Goal: Task Accomplishment & Management: Manage account settings

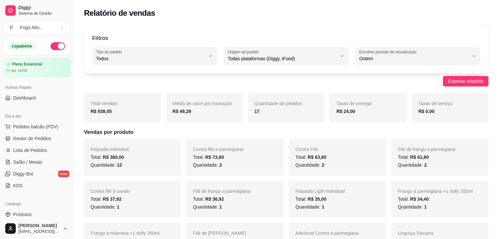
select select "ALL"
select select "1"
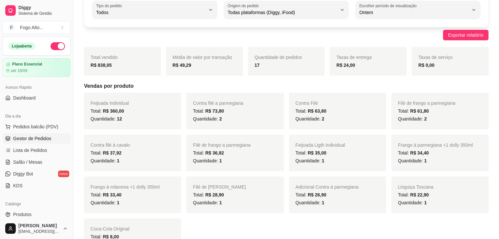
scroll to position [35, 0]
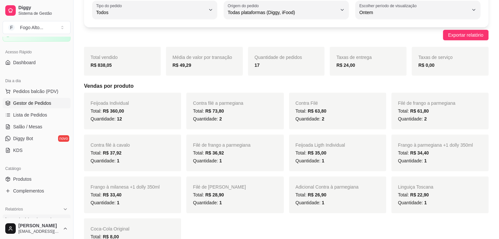
click at [36, 104] on span "Gestor de Pedidos" at bounding box center [32, 103] width 38 height 7
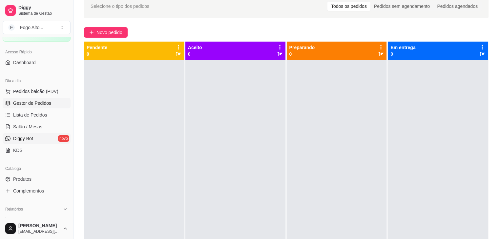
scroll to position [33, 0]
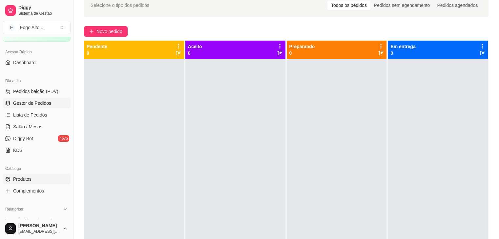
click at [32, 176] on link "Produtos" at bounding box center [37, 179] width 68 height 10
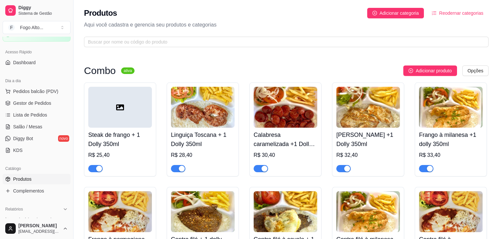
click at [181, 167] on div "button" at bounding box center [182, 169] width 6 height 6
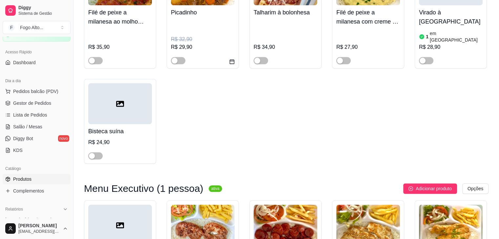
scroll to position [656, 0]
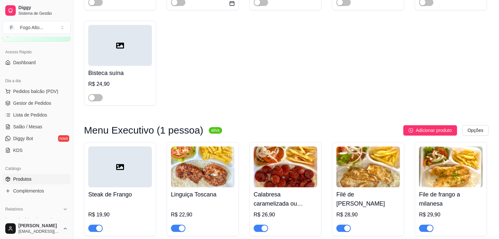
click at [181, 226] on div "button" at bounding box center [182, 229] width 6 height 6
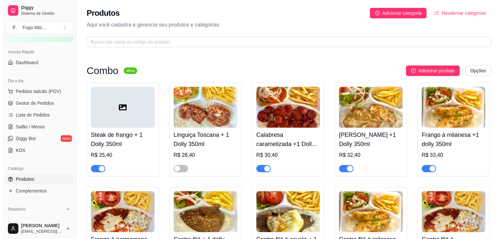
scroll to position [0, 0]
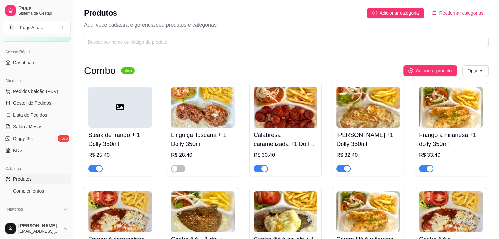
click at [459, 10] on span "Reodernar categorias" at bounding box center [461, 13] width 44 height 7
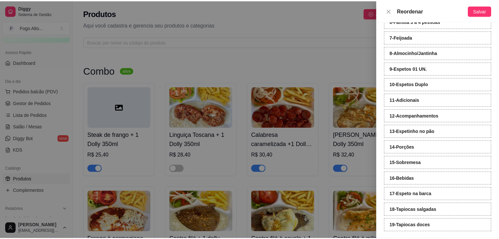
scroll to position [122, 0]
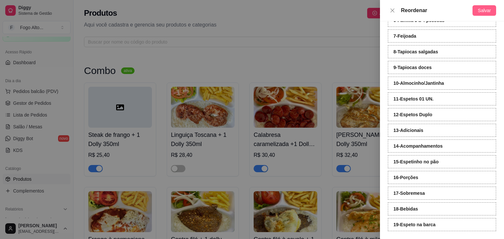
click at [482, 13] on span "Salvar" at bounding box center [484, 10] width 13 height 7
click at [392, 10] on icon "close" at bounding box center [392, 10] width 5 height 5
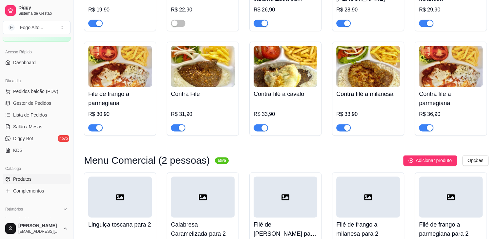
scroll to position [886, 0]
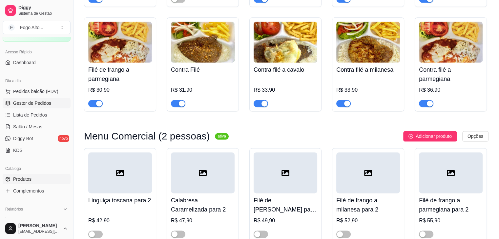
click at [16, 104] on span "Gestor de Pedidos" at bounding box center [32, 103] width 38 height 7
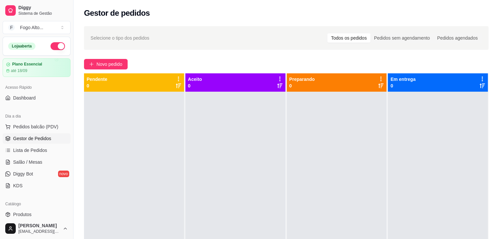
click at [234, 152] on div at bounding box center [235, 211] width 100 height 239
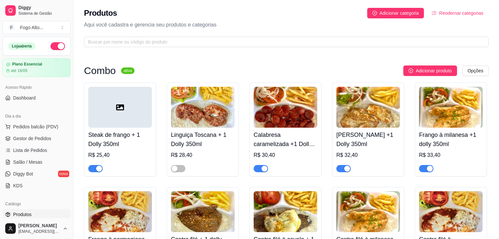
drag, startPoint x: 165, startPoint y: 176, endPoint x: 155, endPoint y: 139, distance: 38.3
click at [164, 171] on div "Steak de frango + 1 Dolly 350ml R$ 25,40 Linguiça Toscana + 1 Dolly 350ml R$ 28…" at bounding box center [286, 182] width 404 height 199
click at [31, 141] on span "Gestor de Pedidos" at bounding box center [32, 138] width 38 height 7
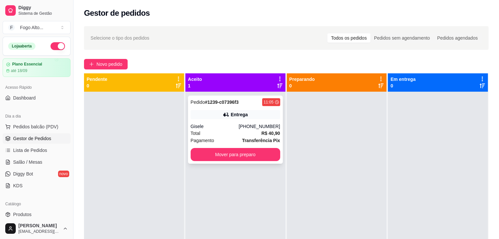
click at [224, 130] on div "Total R$ 40,90" at bounding box center [236, 133] width 90 height 7
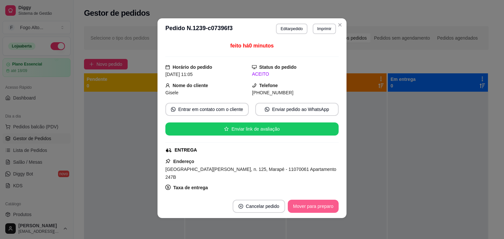
click at [307, 206] on button "Mover para preparo" at bounding box center [313, 206] width 51 height 13
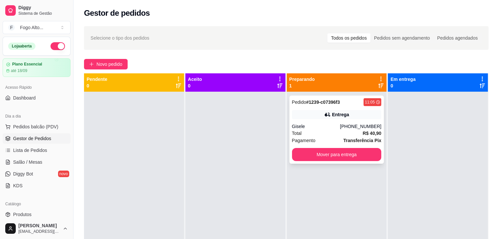
click at [350, 133] on div "Total R$ 40,90" at bounding box center [337, 133] width 90 height 7
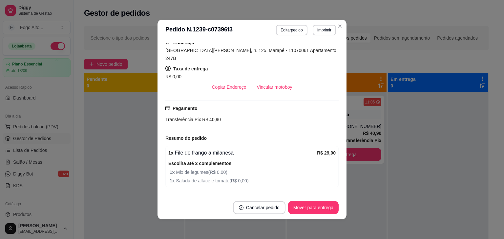
scroll to position [159, 0]
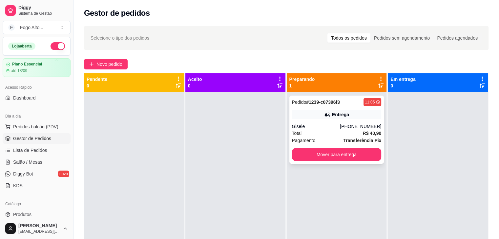
click at [331, 136] on div "Total R$ 40,90" at bounding box center [337, 133] width 90 height 7
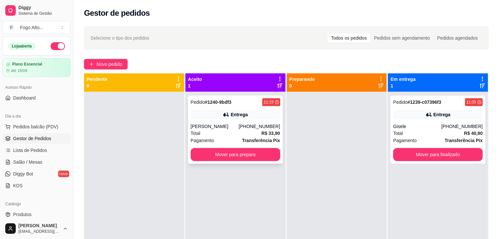
click at [245, 133] on div "Total R$ 33,90" at bounding box center [236, 133] width 90 height 7
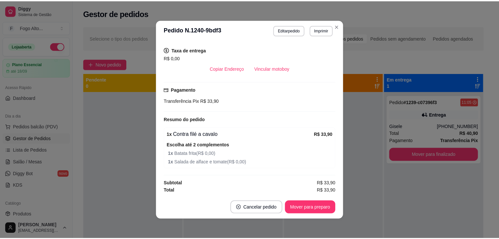
scroll to position [112, 0]
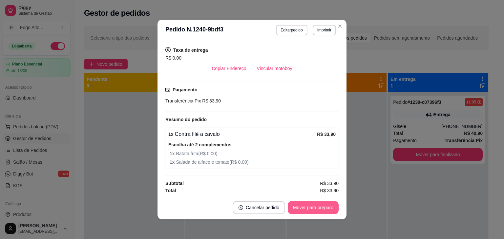
click at [314, 210] on button "Mover para preparo" at bounding box center [313, 207] width 51 height 13
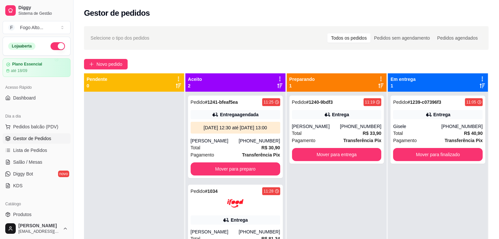
click at [145, 78] on div "Pendente 0" at bounding box center [134, 82] width 95 height 13
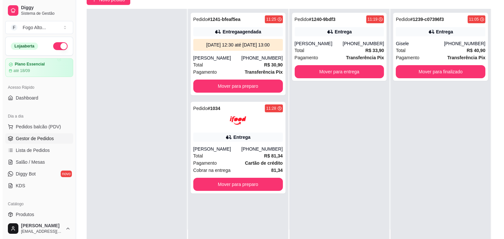
scroll to position [66, 0]
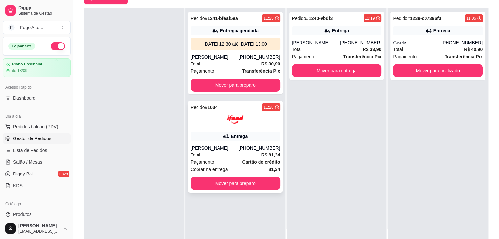
click at [229, 150] on div "[PERSON_NAME]" at bounding box center [215, 148] width 48 height 7
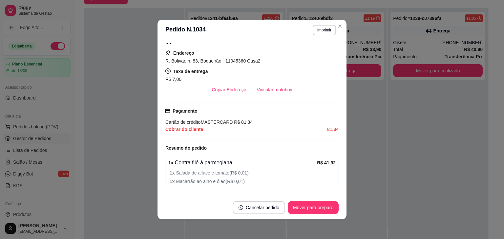
scroll to position [131, 0]
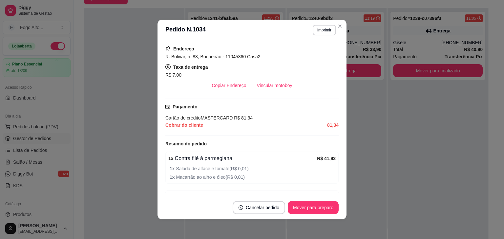
click at [272, 92] on div "feito há 0 minutos Horário do pedido [DATE] 11:28 Status do pedido ACEITO Nome …" at bounding box center [251, 118] width 173 height 150
click at [270, 85] on button "Vincular motoboy" at bounding box center [275, 85] width 46 height 13
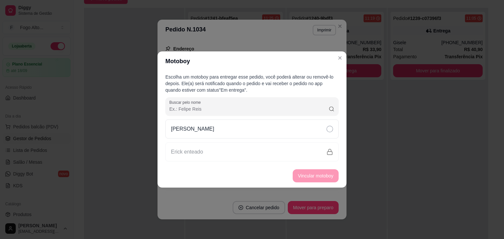
click at [330, 126] on icon at bounding box center [329, 129] width 7 height 7
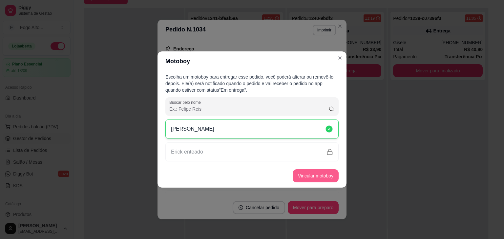
click at [327, 174] on button "Vincular motoboy" at bounding box center [316, 176] width 46 height 13
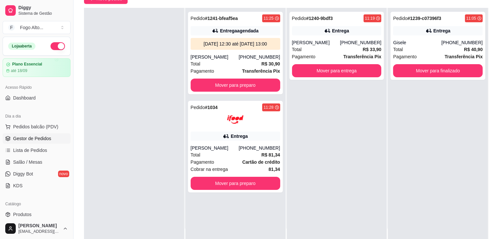
click at [455, 107] on div "Pedido # 1239-c07396f3 11:05 Entrega Gisele [PHONE_NUMBER] Total R$ 40,90 Pagam…" at bounding box center [438, 127] width 100 height 239
click at [229, 135] on div "Entrega" at bounding box center [236, 136] width 90 height 9
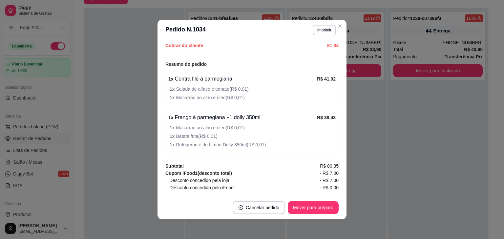
scroll to position [230, 0]
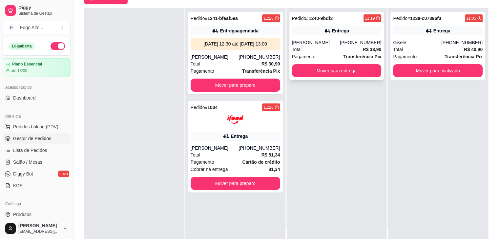
click at [336, 75] on button "Mover para entrega" at bounding box center [337, 70] width 90 height 13
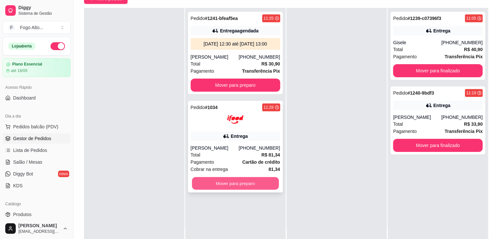
click at [246, 188] on button "Mover para preparo" at bounding box center [235, 183] width 87 height 13
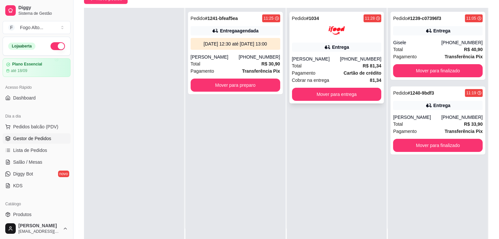
click at [356, 63] on div "Pedido # 1034 11:28 Entrega [PERSON_NAME] [PHONE_NUMBER] Total R$ 81,34 Pagamen…" at bounding box center [336, 58] width 95 height 92
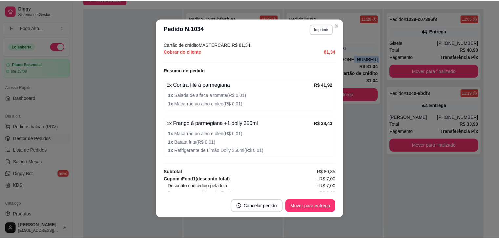
scroll to position [222, 0]
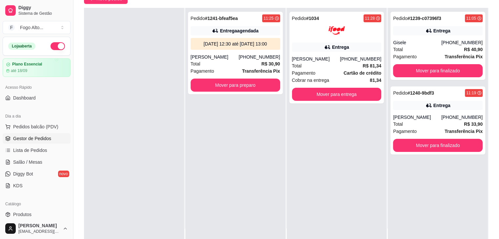
click at [272, 160] on div "Pedido # 1241-bfeaf5ea 11:25 Entrega agendada [DATE] 12:30 até [DATE] 13:00 [PE…" at bounding box center [235, 127] width 100 height 239
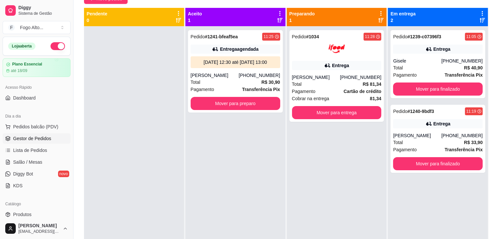
scroll to position [0, 0]
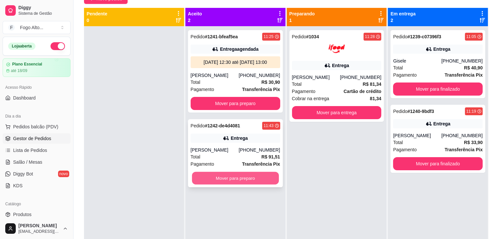
click at [227, 180] on button "Mover para preparo" at bounding box center [235, 178] width 87 height 13
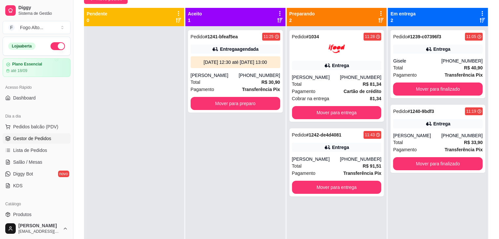
click at [252, 127] on div "Pedido # 1241-bfeaf5ea 11:25 Entrega agendada [DATE] 12:30 até [DATE] 13:00 [PE…" at bounding box center [235, 145] width 100 height 239
click at [351, 110] on button "Mover para entrega" at bounding box center [337, 112] width 90 height 13
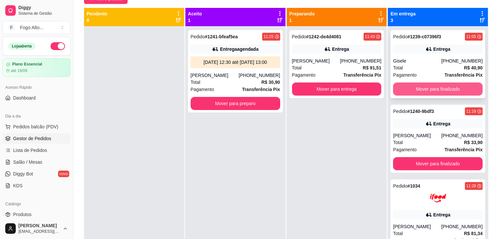
click at [433, 90] on button "Mover para finalizado" at bounding box center [438, 89] width 90 height 13
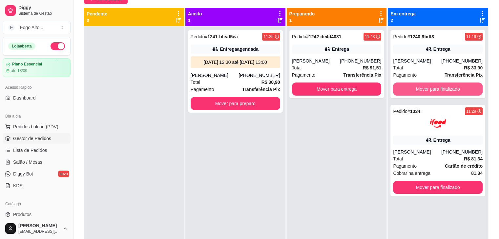
click at [433, 90] on button "Mover para finalizado" at bounding box center [438, 89] width 90 height 13
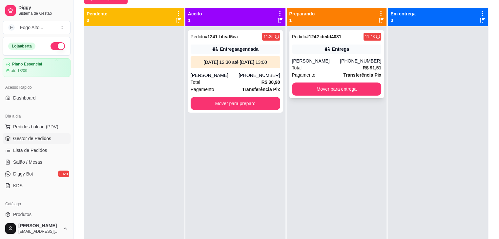
click at [324, 63] on div "[PERSON_NAME]" at bounding box center [316, 61] width 48 height 7
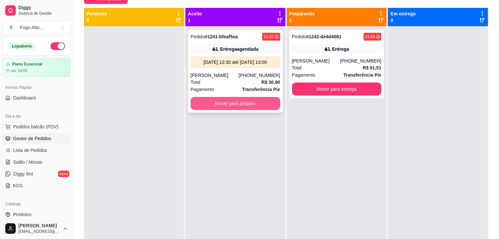
click at [263, 100] on button "Mover para preparo" at bounding box center [236, 103] width 90 height 13
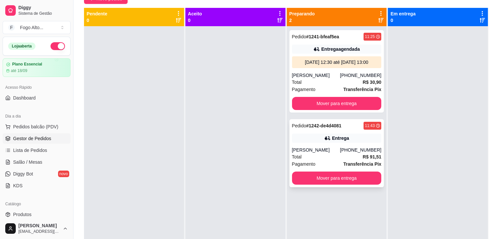
click at [326, 142] on div "Entrega" at bounding box center [337, 138] width 90 height 9
click at [342, 70] on div "Pedido # 1241-bfeaf5ea 11:25 Entrega agendada [DATE] 12:30 até [DATE] 13:00 [PE…" at bounding box center [336, 71] width 95 height 83
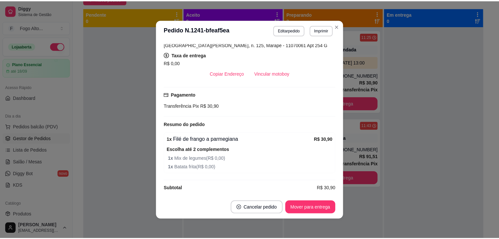
scroll to position [154, 0]
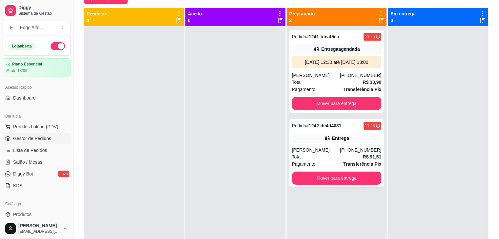
drag, startPoint x: 1, startPoint y: 90, endPoint x: 503, endPoint y: 27, distance: 505.4
click at [247, 66] on div at bounding box center [235, 145] width 100 height 239
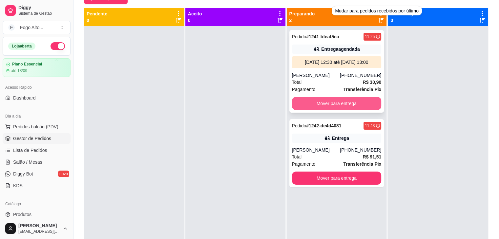
click at [343, 101] on button "Mover para entrega" at bounding box center [337, 103] width 90 height 13
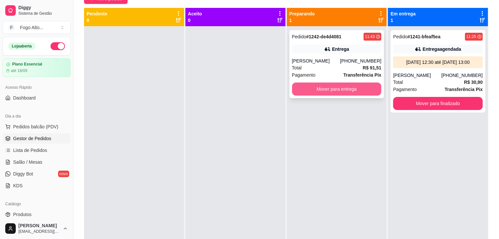
click at [344, 92] on button "Mover para entrega" at bounding box center [337, 89] width 90 height 13
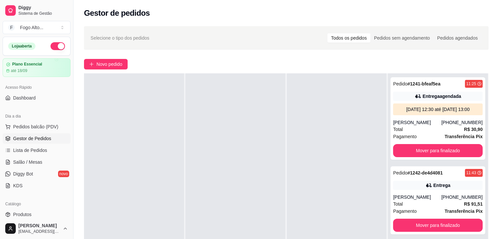
scroll to position [33, 0]
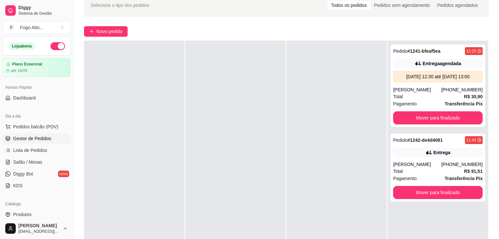
click at [253, 196] on div at bounding box center [235, 160] width 100 height 239
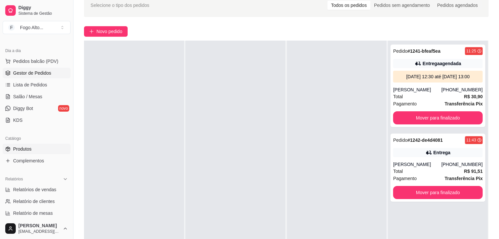
click at [32, 146] on link "Produtos" at bounding box center [37, 149] width 68 height 10
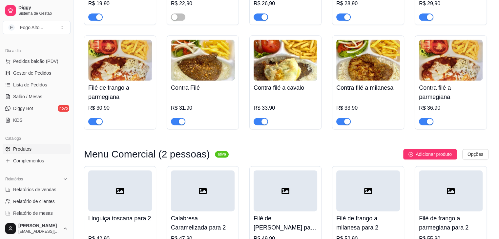
scroll to position [886, 0]
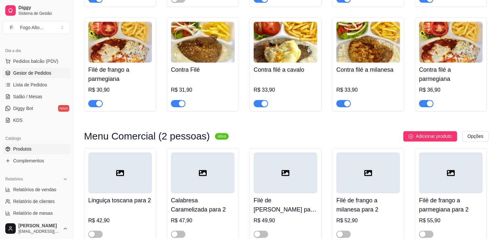
click at [36, 75] on span "Gestor de Pedidos" at bounding box center [32, 73] width 38 height 7
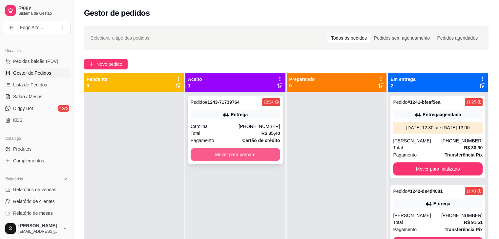
click at [216, 152] on button "Mover para preparo" at bounding box center [236, 154] width 90 height 13
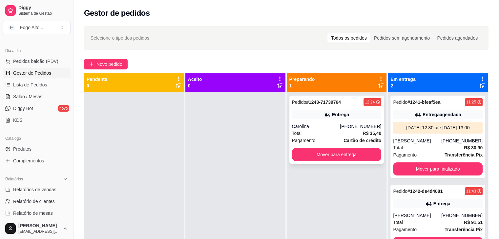
click at [313, 135] on div "Total R$ 35,40" at bounding box center [337, 133] width 90 height 7
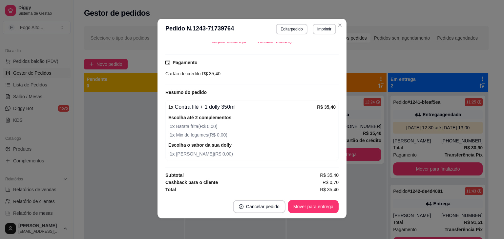
scroll to position [1, 0]
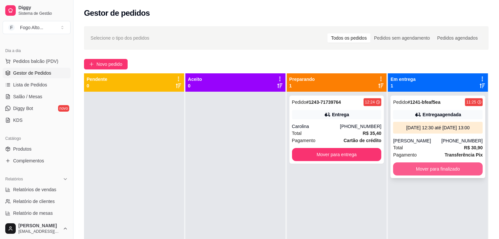
click at [419, 169] on button "Mover para finalizado" at bounding box center [438, 169] width 90 height 13
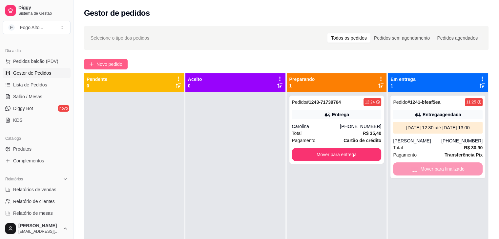
click at [118, 63] on span "Novo pedido" at bounding box center [109, 64] width 26 height 7
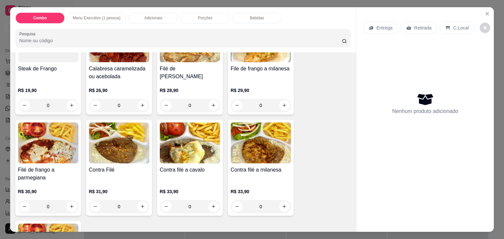
scroll to position [525, 0]
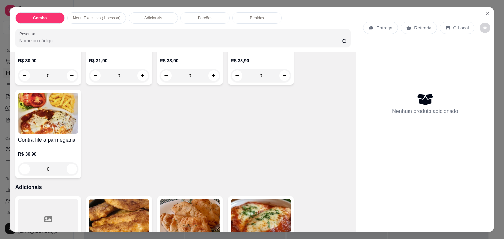
click at [69, 165] on div "0" at bounding box center [48, 169] width 60 height 13
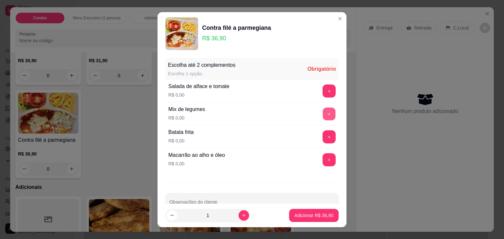
click at [323, 114] on button "+" at bounding box center [329, 114] width 13 height 13
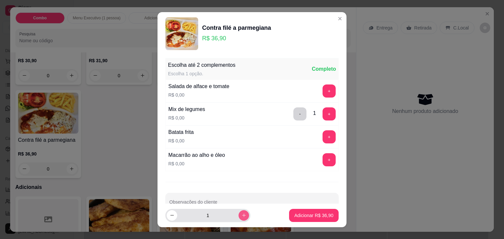
click at [241, 217] on icon "increase-product-quantity" at bounding box center [243, 215] width 5 height 5
type input "2"
click at [322, 112] on button "+" at bounding box center [328, 114] width 13 height 13
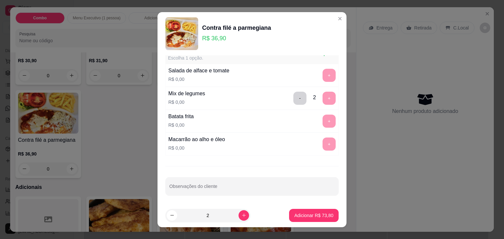
scroll to position [0, 0]
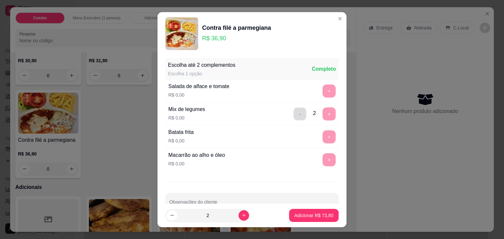
click at [294, 115] on button "-" at bounding box center [300, 114] width 13 height 13
click at [322, 132] on button "+" at bounding box center [328, 137] width 13 height 13
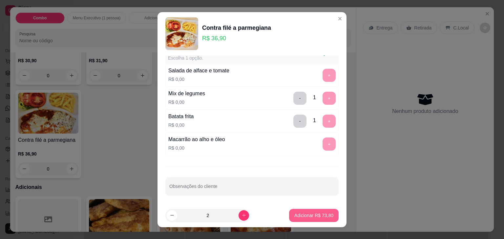
click at [310, 218] on p "Adicionar R$ 73,80" at bounding box center [313, 216] width 39 height 7
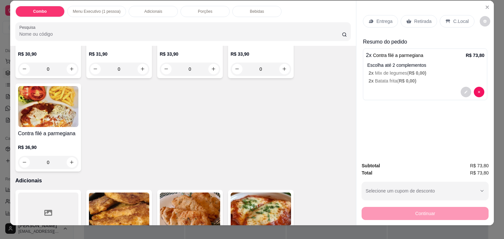
scroll to position [0, 0]
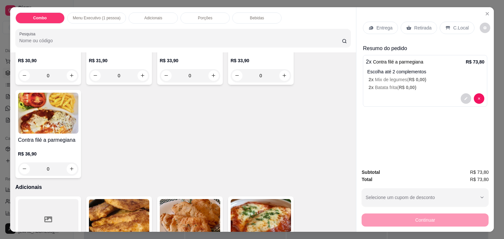
click at [414, 27] on p "Retirada" at bounding box center [422, 28] width 17 height 7
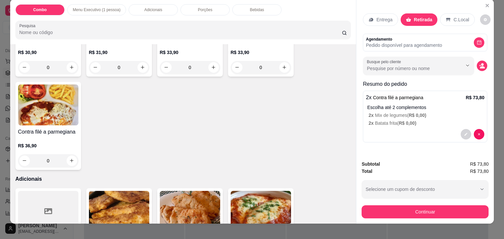
scroll to position [16, 0]
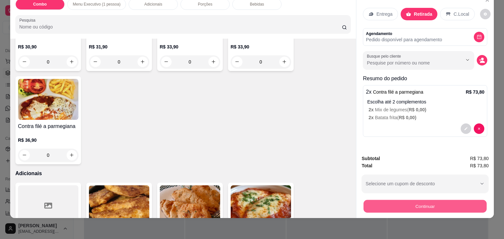
click at [413, 202] on button "Continuar" at bounding box center [424, 206] width 123 height 13
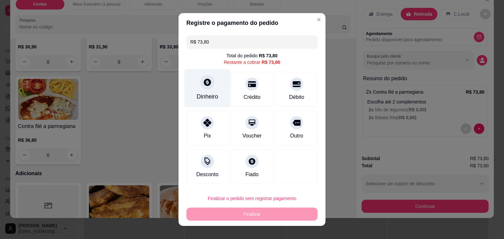
click at [204, 92] on div "Dinheiro" at bounding box center [207, 88] width 46 height 38
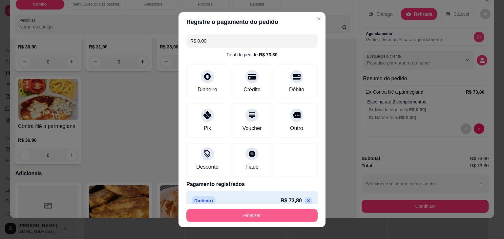
click at [277, 217] on button "Finalizar" at bounding box center [251, 215] width 131 height 13
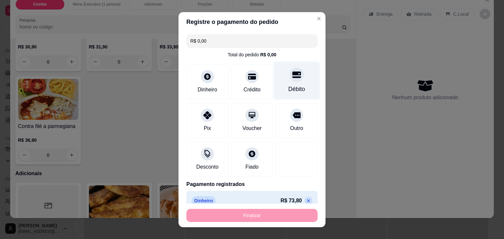
type input "-R$ 73,80"
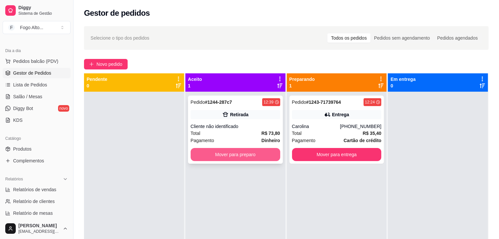
click at [241, 156] on button "Mover para preparo" at bounding box center [236, 154] width 90 height 13
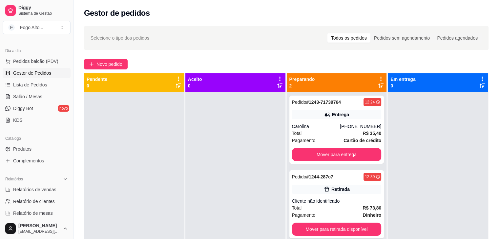
click at [249, 33] on div "Selecione o tipo dos pedidos Todos os pedidos Pedidos sem agendamento Pedidos a…" at bounding box center [286, 38] width 391 height 10
click at [317, 122] on div "Pedido # 1243-71739764 12:24 Entrega Carolina [PHONE_NUMBER] Total R$ 35,40 Pag…" at bounding box center [336, 130] width 95 height 68
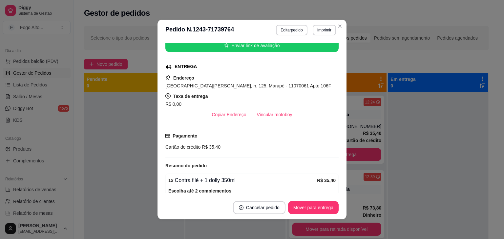
scroll to position [98, 0]
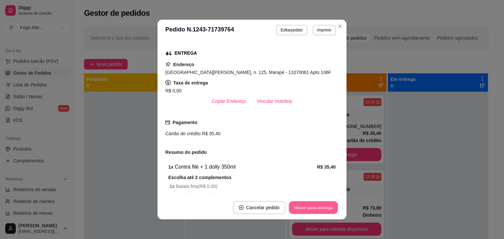
click at [318, 206] on button "Mover para entrega" at bounding box center [313, 208] width 49 height 13
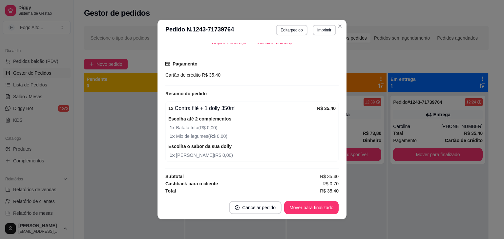
scroll to position [157, 0]
click at [303, 207] on button "Mover para finalizado" at bounding box center [311, 207] width 54 height 13
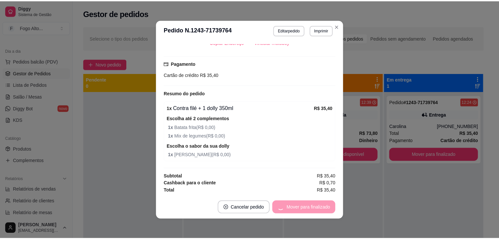
scroll to position [143, 0]
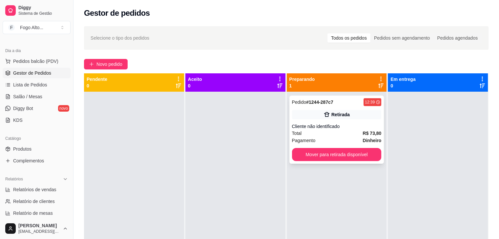
click at [331, 158] on button "Mover para retirada disponível" at bounding box center [337, 154] width 90 height 13
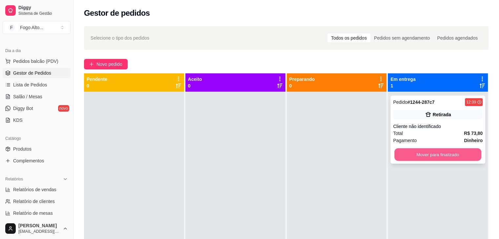
click at [455, 153] on button "Mover para finalizado" at bounding box center [437, 155] width 87 height 13
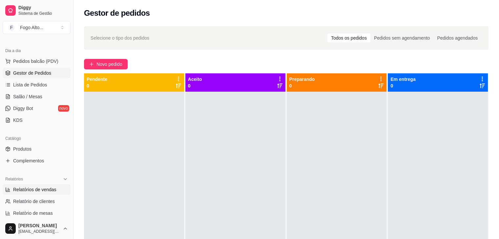
click at [48, 190] on span "Relatórios de vendas" at bounding box center [34, 190] width 43 height 7
select select "ALL"
select select "0"
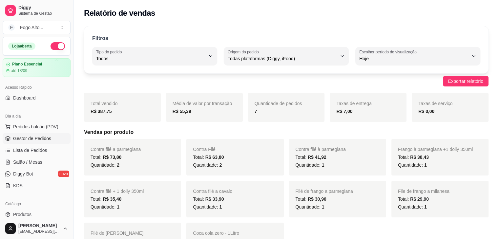
click at [40, 140] on span "Gestor de Pedidos" at bounding box center [32, 138] width 38 height 7
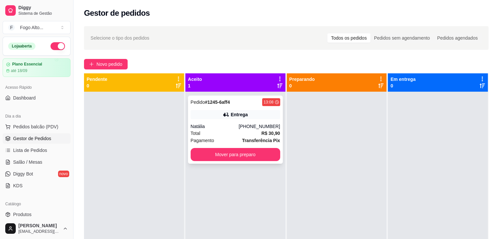
click at [219, 126] on div "Natália" at bounding box center [215, 126] width 48 height 7
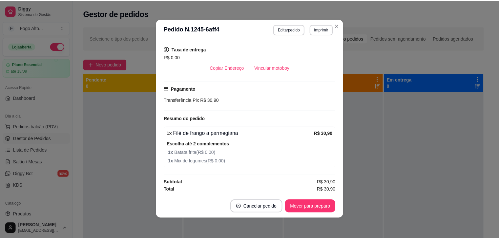
scroll to position [1, 0]
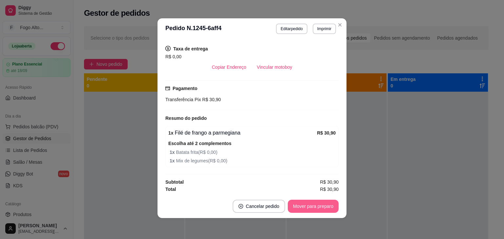
click at [301, 206] on button "Mover para preparo" at bounding box center [313, 206] width 51 height 13
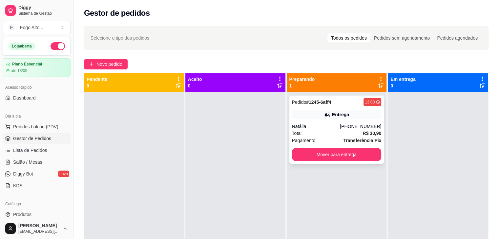
click at [320, 132] on div "Total R$ 30,90" at bounding box center [337, 133] width 90 height 7
click at [228, 174] on div at bounding box center [235, 211] width 100 height 239
click at [304, 157] on button "Mover para entrega" at bounding box center [337, 154] width 90 height 13
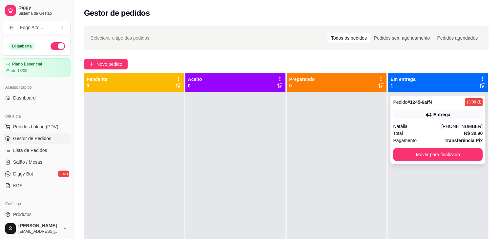
click at [427, 126] on div "Natália" at bounding box center [417, 126] width 48 height 7
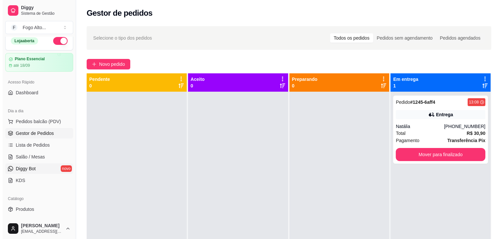
scroll to position [0, 0]
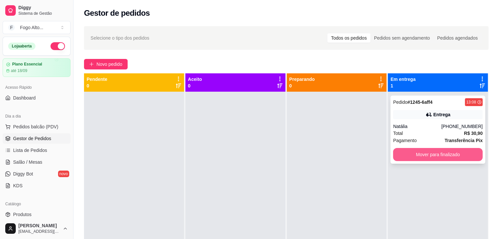
click at [420, 151] on button "Mover para finalizado" at bounding box center [438, 154] width 90 height 13
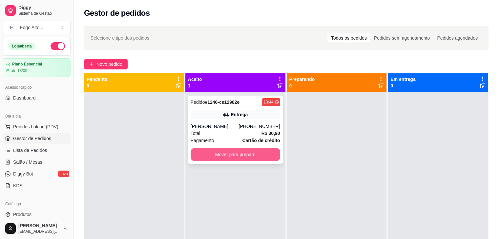
click at [224, 155] on button "Mover para preparo" at bounding box center [236, 154] width 90 height 13
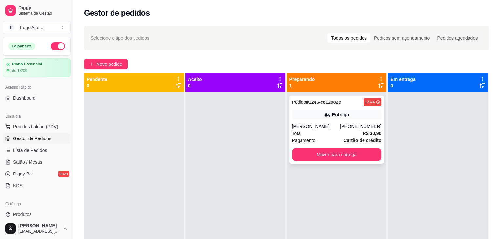
click at [320, 141] on div "Pagamento Cartão de crédito" at bounding box center [337, 140] width 90 height 7
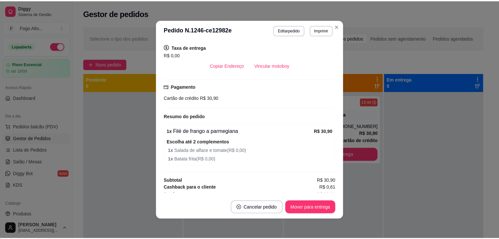
scroll to position [139, 0]
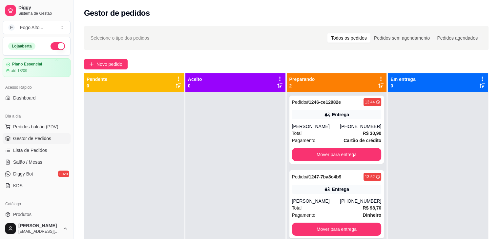
click at [436, 127] on div at bounding box center [438, 211] width 100 height 239
click at [356, 154] on button "Mover para entrega" at bounding box center [337, 154] width 90 height 13
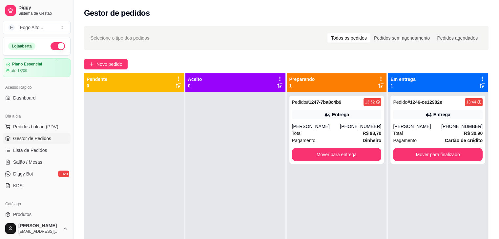
click at [157, 145] on div at bounding box center [134, 211] width 100 height 239
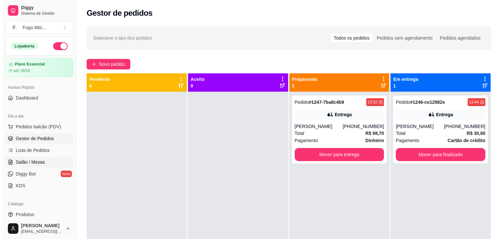
scroll to position [98, 0]
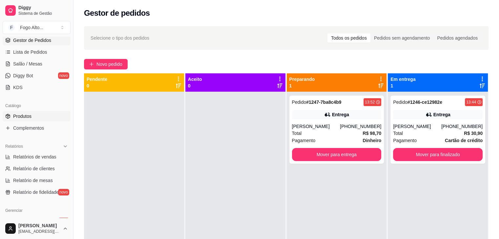
click at [27, 118] on span "Produtos" at bounding box center [22, 116] width 18 height 7
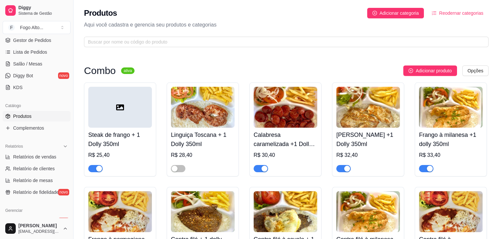
click at [130, 121] on div at bounding box center [120, 107] width 64 height 41
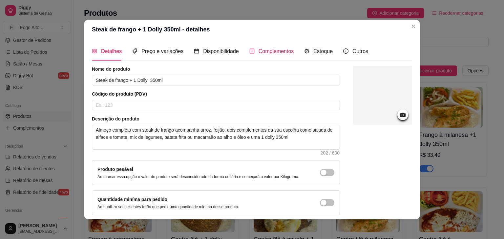
click at [274, 51] on span "Complementos" at bounding box center [275, 52] width 35 height 6
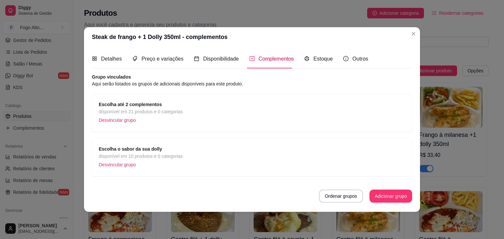
click at [176, 115] on p "Desvincular grupo" at bounding box center [141, 120] width 84 height 10
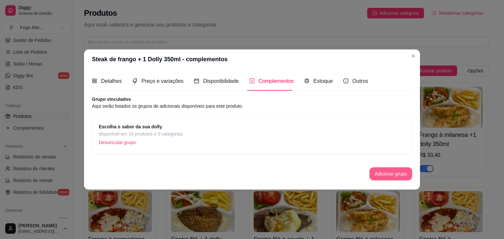
click at [388, 174] on button "Adicionar grupo" at bounding box center [390, 174] width 43 height 13
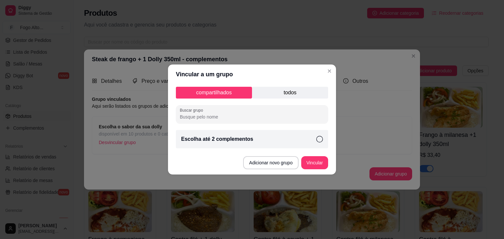
click at [319, 141] on icon at bounding box center [319, 139] width 7 height 7
click at [318, 161] on button "Vincular" at bounding box center [314, 163] width 26 height 13
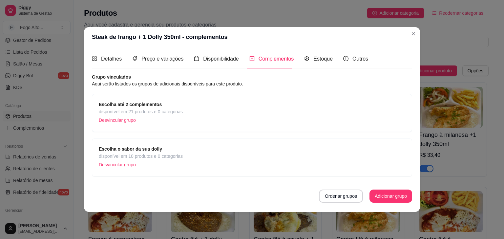
click at [167, 105] on span "Escolha até 2 complementos" at bounding box center [141, 104] width 84 height 7
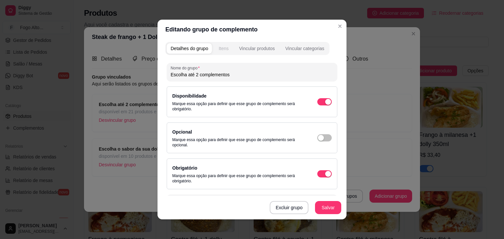
click at [227, 51] on button "Itens" at bounding box center [224, 48] width 18 height 10
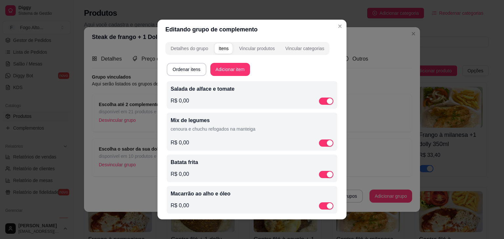
scroll to position [7, 0]
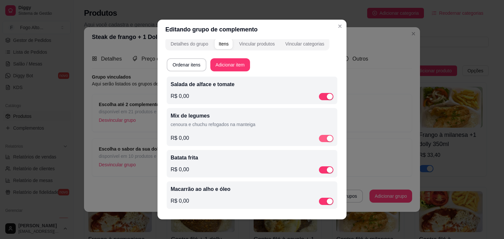
click at [327, 138] on div "button" at bounding box center [330, 139] width 6 height 6
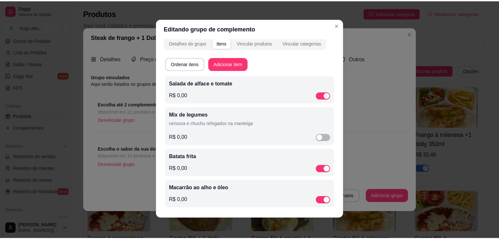
scroll to position [1, 0]
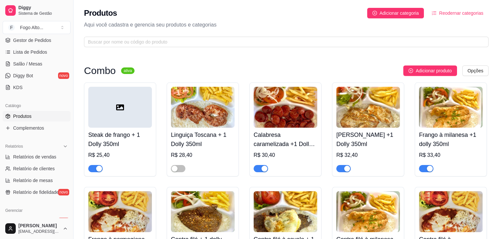
click at [215, 99] on img at bounding box center [203, 107] width 64 height 41
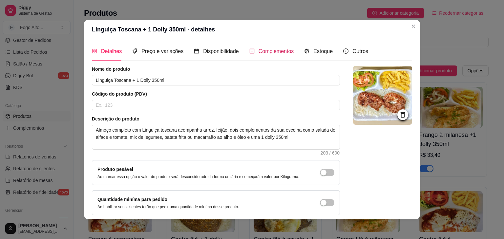
click at [268, 54] on span "Complementos" at bounding box center [275, 52] width 35 height 6
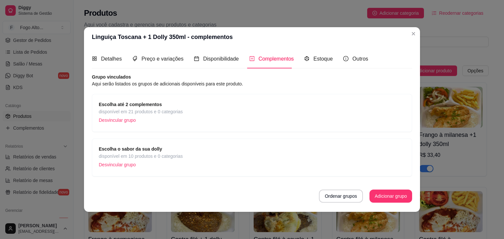
click at [234, 105] on div "Escolha até 2 complementos disponível em 21 produtos e 0 categorias Desvincular…" at bounding box center [252, 113] width 306 height 24
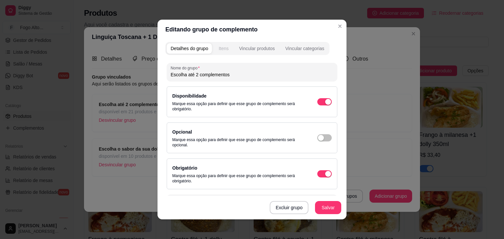
click at [220, 50] on div "Itens" at bounding box center [223, 48] width 10 height 7
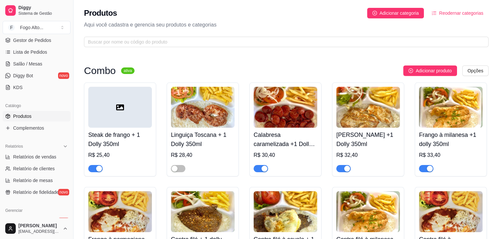
click at [66, 76] on div "Dia a dia Pedidos balcão (PDV) Gestor de Pedidos Lista de Pedidos Salão / Mesas…" at bounding box center [36, 52] width 73 height 85
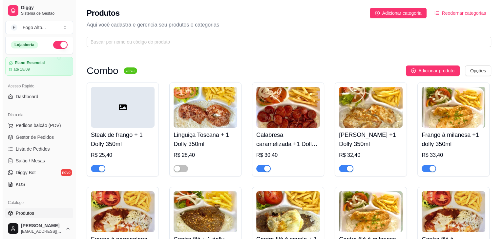
scroll to position [0, 0]
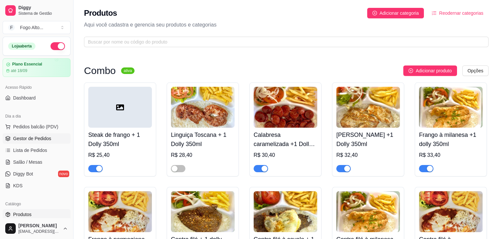
click at [39, 142] on link "Gestor de Pedidos" at bounding box center [37, 139] width 68 height 10
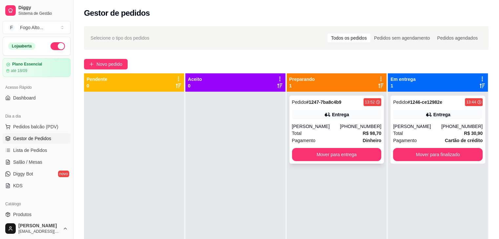
click at [314, 131] on div "Total R$ 98,70" at bounding box center [337, 133] width 90 height 7
click at [347, 153] on button "Mover para entrega" at bounding box center [337, 154] width 90 height 13
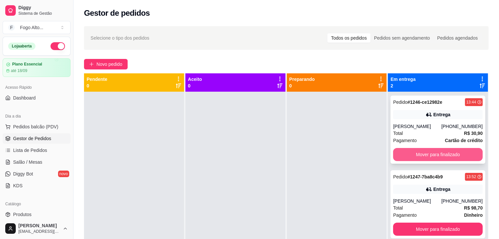
click at [414, 151] on button "Mover para finalizado" at bounding box center [438, 154] width 90 height 13
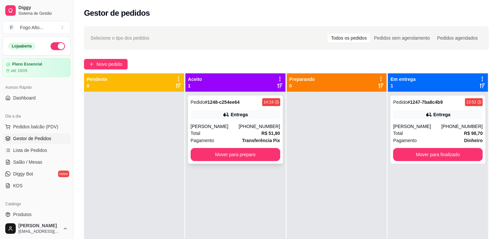
click at [259, 126] on div "[PHONE_NUMBER]" at bounding box center [258, 126] width 41 height 7
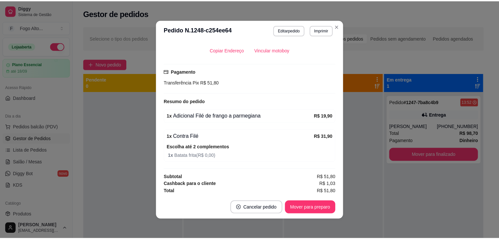
scroll to position [150, 0]
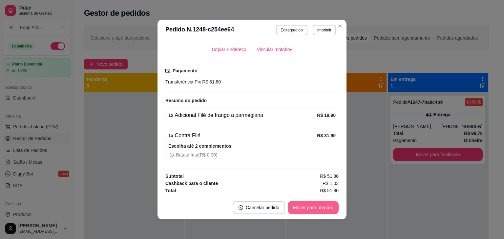
click at [312, 211] on button "Mover para preparo" at bounding box center [313, 207] width 51 height 13
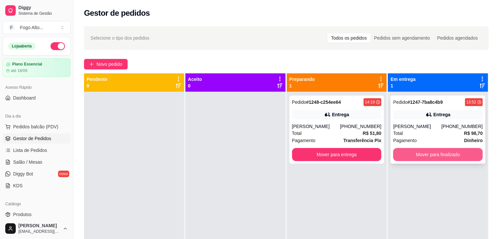
click at [413, 150] on button "Mover para finalizado" at bounding box center [438, 154] width 90 height 13
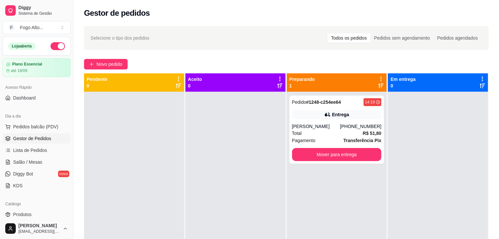
click at [308, 175] on div "Pedido # 1248-c254ee64 14:19 Entrega [PERSON_NAME] [PHONE_NUMBER] Total R$ 51,8…" at bounding box center [337, 211] width 100 height 239
click at [335, 158] on button "Mover para entrega" at bounding box center [337, 154] width 90 height 13
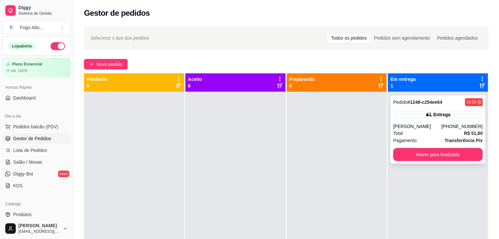
click at [430, 129] on div "[PERSON_NAME]" at bounding box center [417, 126] width 48 height 7
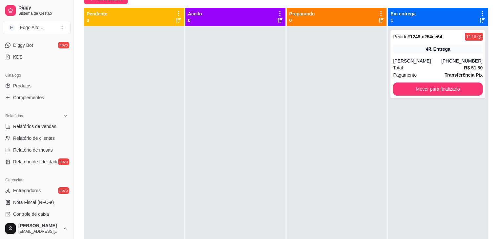
scroll to position [131, 0]
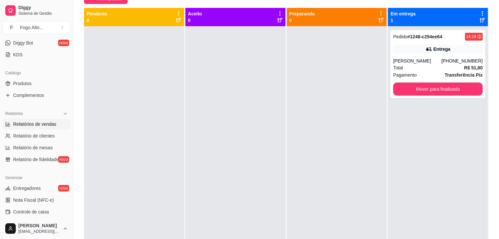
click at [37, 126] on span "Relatórios de vendas" at bounding box center [34, 124] width 43 height 7
select select "ALL"
select select "0"
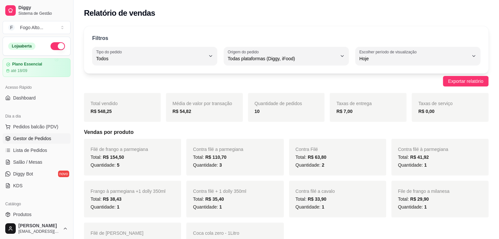
click at [38, 139] on span "Gestor de Pedidos" at bounding box center [32, 138] width 38 height 7
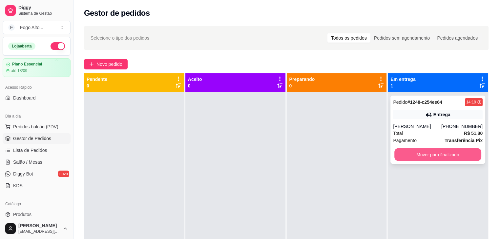
click at [446, 150] on button "Mover para finalizado" at bounding box center [437, 155] width 87 height 13
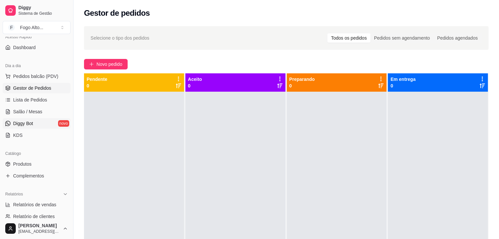
scroll to position [66, 0]
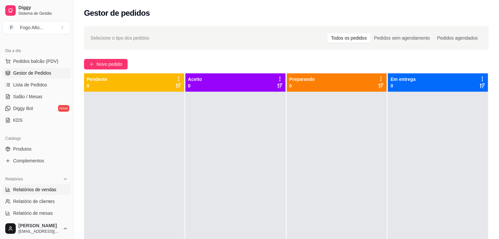
click at [39, 191] on span "Relatórios de vendas" at bounding box center [34, 190] width 43 height 7
select select "ALL"
select select "0"
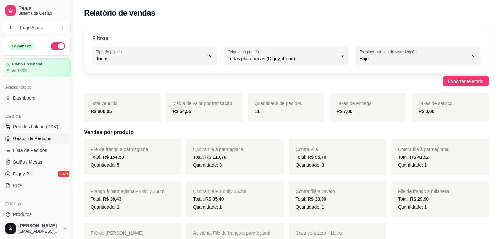
click at [33, 142] on link "Gestor de Pedidos" at bounding box center [37, 139] width 68 height 10
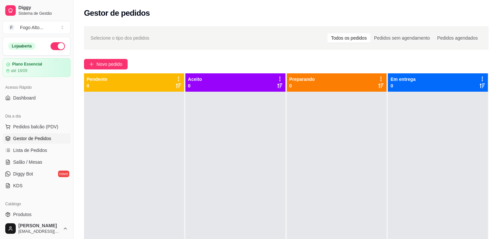
drag, startPoint x: 180, startPoint y: 90, endPoint x: 171, endPoint y: 40, distance: 51.0
click at [180, 90] on div "Pendente 0" at bounding box center [134, 82] width 100 height 18
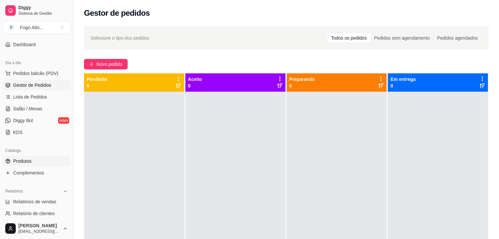
scroll to position [66, 0]
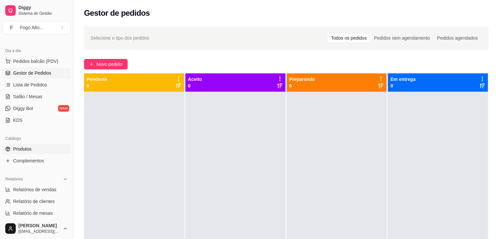
click at [33, 144] on link "Produtos" at bounding box center [37, 149] width 68 height 10
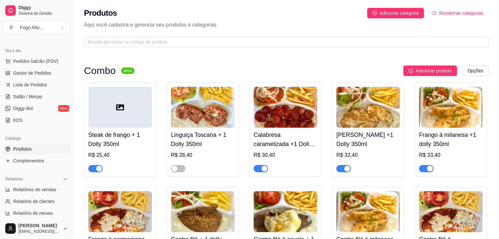
click at [100, 169] on div "button" at bounding box center [99, 169] width 6 height 6
click at [265, 169] on div "button" at bounding box center [264, 169] width 6 height 6
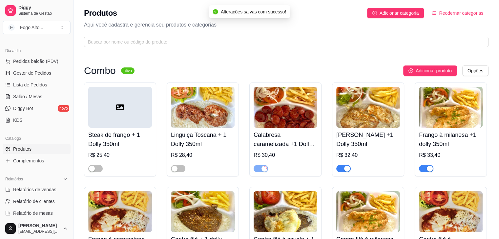
click at [345, 168] on div "button" at bounding box center [347, 169] width 6 height 6
click at [429, 169] on div "button" at bounding box center [430, 169] width 6 height 6
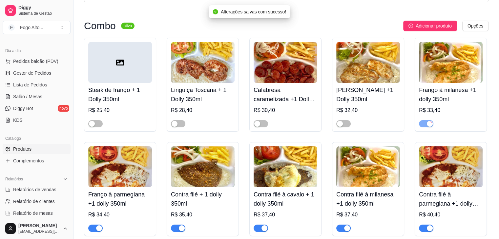
scroll to position [164, 0]
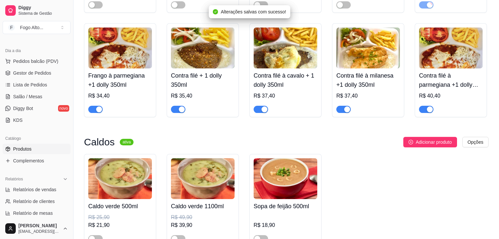
click at [429, 107] on span "button" at bounding box center [426, 109] width 14 height 7
click at [344, 109] on div "button" at bounding box center [347, 110] width 6 height 6
click at [264, 109] on div "button" at bounding box center [264, 110] width 6 height 6
click at [180, 112] on div "button" at bounding box center [182, 110] width 6 height 6
click at [97, 111] on div "button" at bounding box center [99, 110] width 6 height 6
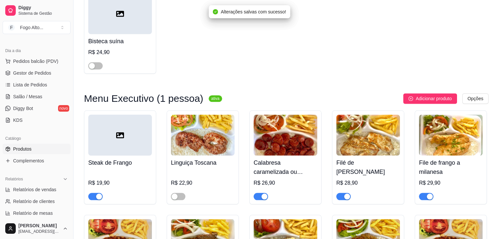
scroll to position [689, 0]
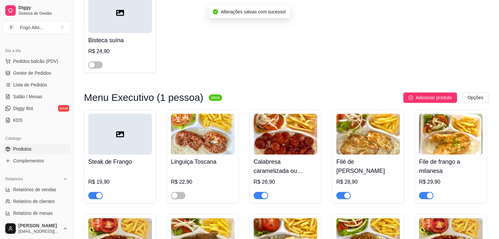
click at [97, 193] on div "button" at bounding box center [99, 196] width 6 height 6
click at [264, 193] on div "button" at bounding box center [264, 196] width 6 height 6
click at [349, 193] on div "button" at bounding box center [347, 196] width 6 height 6
click at [429, 193] on div "button" at bounding box center [430, 196] width 6 height 6
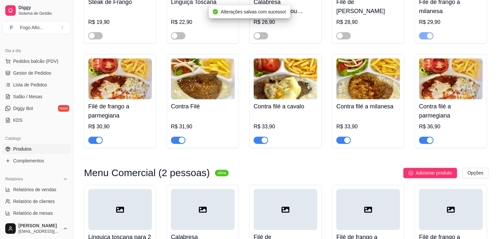
scroll to position [853, 0]
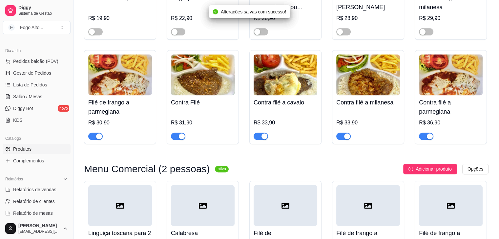
click at [99, 134] on div "button" at bounding box center [99, 137] width 6 height 6
click at [176, 133] on span "button" at bounding box center [178, 136] width 14 height 7
click at [260, 133] on span "button" at bounding box center [261, 136] width 14 height 7
click at [341, 133] on span "button" at bounding box center [343, 136] width 14 height 7
click at [427, 134] on div "button" at bounding box center [430, 137] width 6 height 6
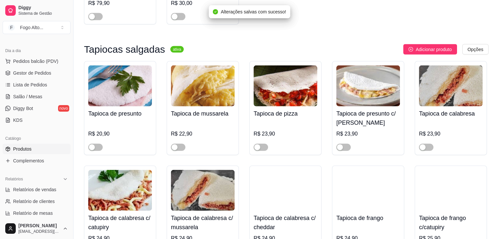
scroll to position [1509, 0]
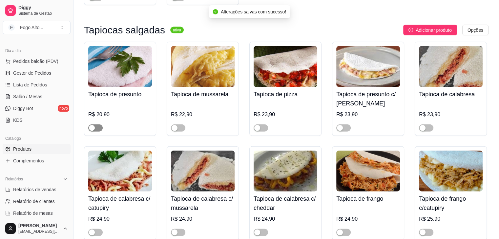
drag, startPoint x: 92, startPoint y: 98, endPoint x: 96, endPoint y: 98, distance: 3.6
click at [92, 125] on div "button" at bounding box center [92, 128] width 6 height 6
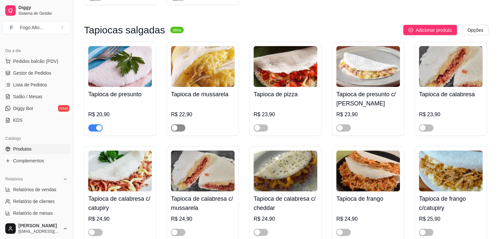
click at [174, 125] on div "button" at bounding box center [175, 128] width 6 height 6
click at [257, 125] on div "button" at bounding box center [257, 128] width 6 height 6
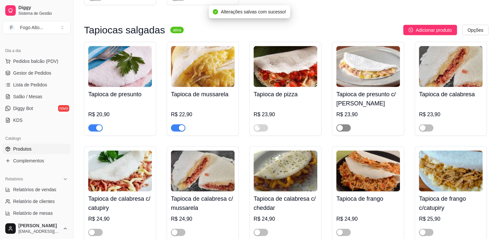
click at [342, 125] on button "button" at bounding box center [343, 128] width 14 height 7
click at [422, 125] on div "button" at bounding box center [423, 128] width 6 height 6
click at [420, 230] on div "button" at bounding box center [423, 233] width 6 height 6
click at [338, 230] on div "button" at bounding box center [340, 233] width 6 height 6
click at [256, 230] on div "button" at bounding box center [257, 233] width 6 height 6
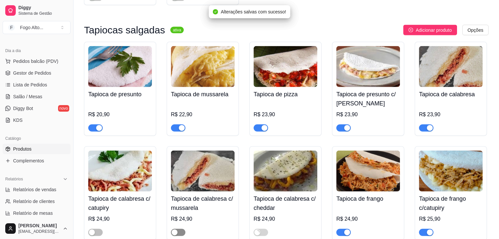
click at [173, 230] on div "button" at bounding box center [175, 233] width 6 height 6
click at [92, 230] on div "button" at bounding box center [92, 233] width 6 height 6
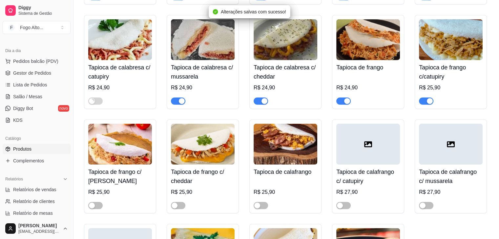
scroll to position [1673, 0]
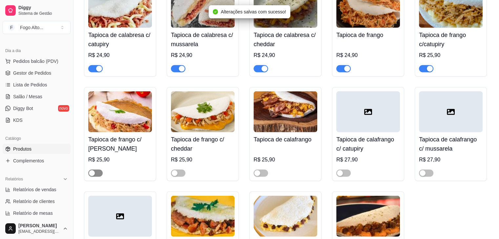
click at [93, 171] on div "button" at bounding box center [92, 174] width 6 height 6
click at [172, 171] on div "button" at bounding box center [175, 174] width 6 height 6
click at [262, 170] on span "button" at bounding box center [261, 173] width 14 height 7
click at [340, 171] on div "button" at bounding box center [340, 174] width 6 height 6
click at [422, 171] on div "button" at bounding box center [423, 174] width 6 height 6
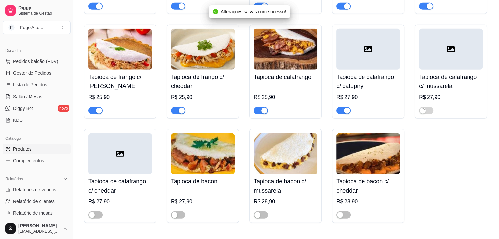
scroll to position [1739, 0]
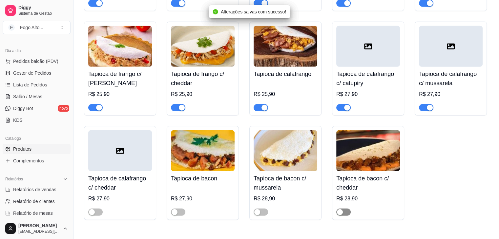
click at [340, 210] on div "button" at bounding box center [340, 213] width 6 height 6
click at [260, 209] on span "button" at bounding box center [261, 212] width 14 height 7
click at [175, 210] on div "button" at bounding box center [175, 213] width 6 height 6
click at [96, 209] on span "button" at bounding box center [95, 212] width 14 height 7
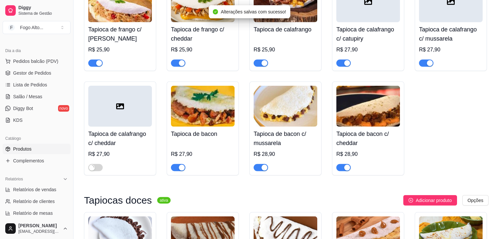
scroll to position [1870, 0]
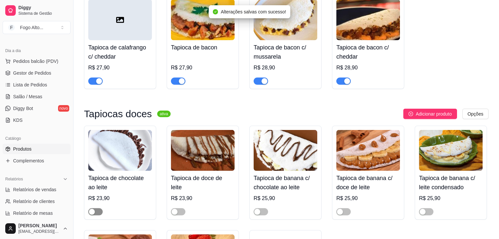
click at [93, 209] on div "button" at bounding box center [92, 212] width 6 height 6
click at [173, 209] on span "button" at bounding box center [178, 212] width 14 height 7
click at [259, 209] on div "button" at bounding box center [257, 212] width 6 height 6
click at [343, 209] on span "button" at bounding box center [343, 212] width 14 height 7
click at [423, 209] on div "button" at bounding box center [423, 212] width 6 height 6
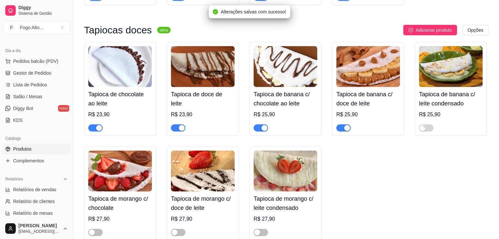
scroll to position [1968, 0]
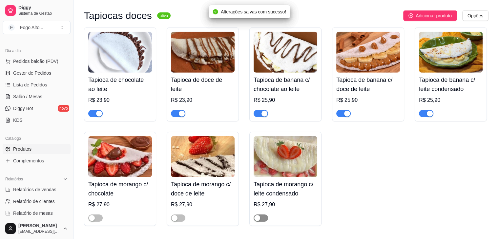
click at [258, 216] on div "button" at bounding box center [257, 219] width 6 height 6
click at [174, 215] on span "button" at bounding box center [178, 218] width 14 height 7
click at [92, 216] on div "button" at bounding box center [92, 219] width 6 height 6
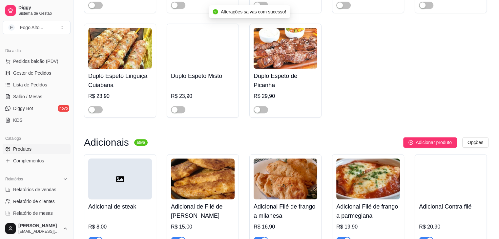
scroll to position [3018, 0]
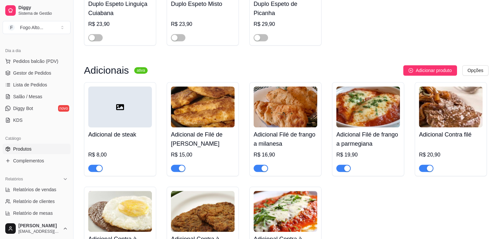
click at [98, 166] on div "button" at bounding box center [99, 169] width 6 height 6
click at [177, 165] on span "button" at bounding box center [178, 168] width 14 height 7
click at [261, 165] on button "button" at bounding box center [261, 168] width 14 height 7
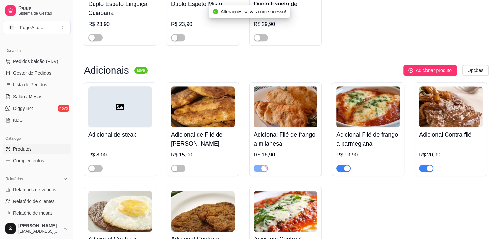
click at [341, 165] on span "button" at bounding box center [343, 168] width 14 height 7
click at [425, 165] on span "button" at bounding box center [426, 168] width 14 height 7
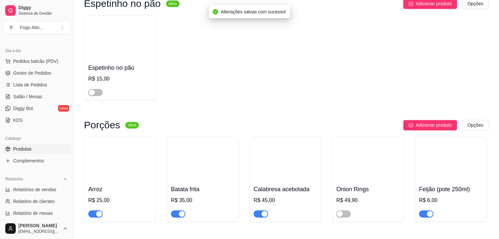
scroll to position [3444, 0]
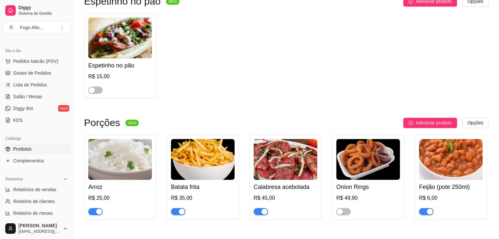
click at [429, 209] on div "button" at bounding box center [430, 212] width 6 height 6
click at [100, 209] on div "button" at bounding box center [99, 212] width 6 height 6
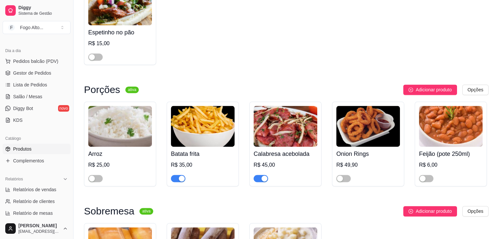
scroll to position [3477, 0]
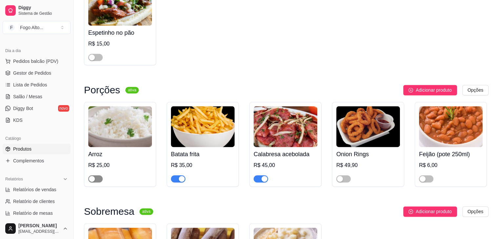
click at [91, 176] on div "button" at bounding box center [92, 179] width 6 height 6
click at [422, 176] on div "button" at bounding box center [423, 179] width 6 height 6
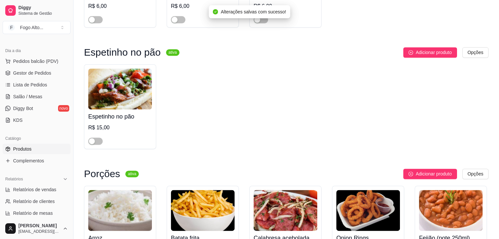
scroll to position [3393, 0]
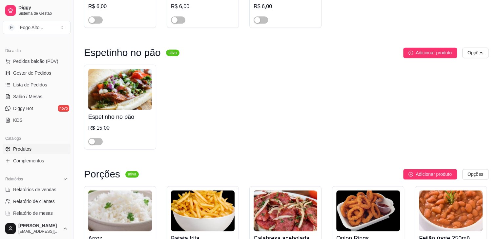
click at [273, 191] on img at bounding box center [286, 211] width 64 height 41
